Goal: Task Accomplishment & Management: Manage account settings

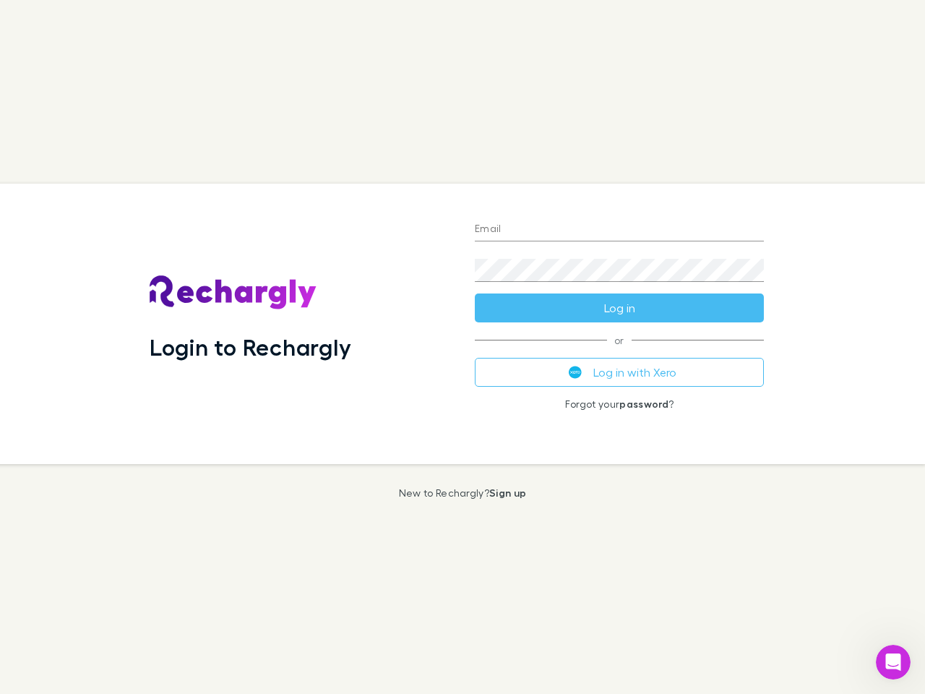
click at [462, 347] on div "Login to Rechargly" at bounding box center [300, 324] width 325 height 280
click at [619, 230] on input "Email" at bounding box center [619, 229] width 289 height 23
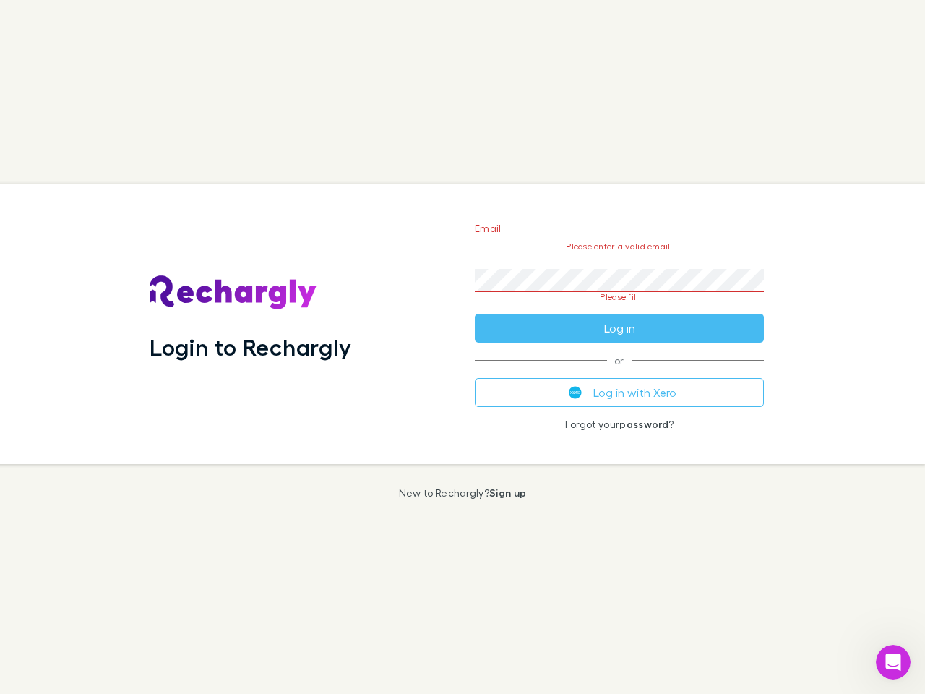
click at [619, 308] on form "Email Please enter a valid email. Password Please fill Log in" at bounding box center [619, 275] width 289 height 136
click at [619, 372] on div "Email Please enter a valid email. Password Please fill Log in or Log in with Xe…" at bounding box center [619, 324] width 312 height 280
click at [893, 662] on icon "Open Intercom Messenger" at bounding box center [893, 662] width 24 height 24
